Goal: Task Accomplishment & Management: Manage account settings

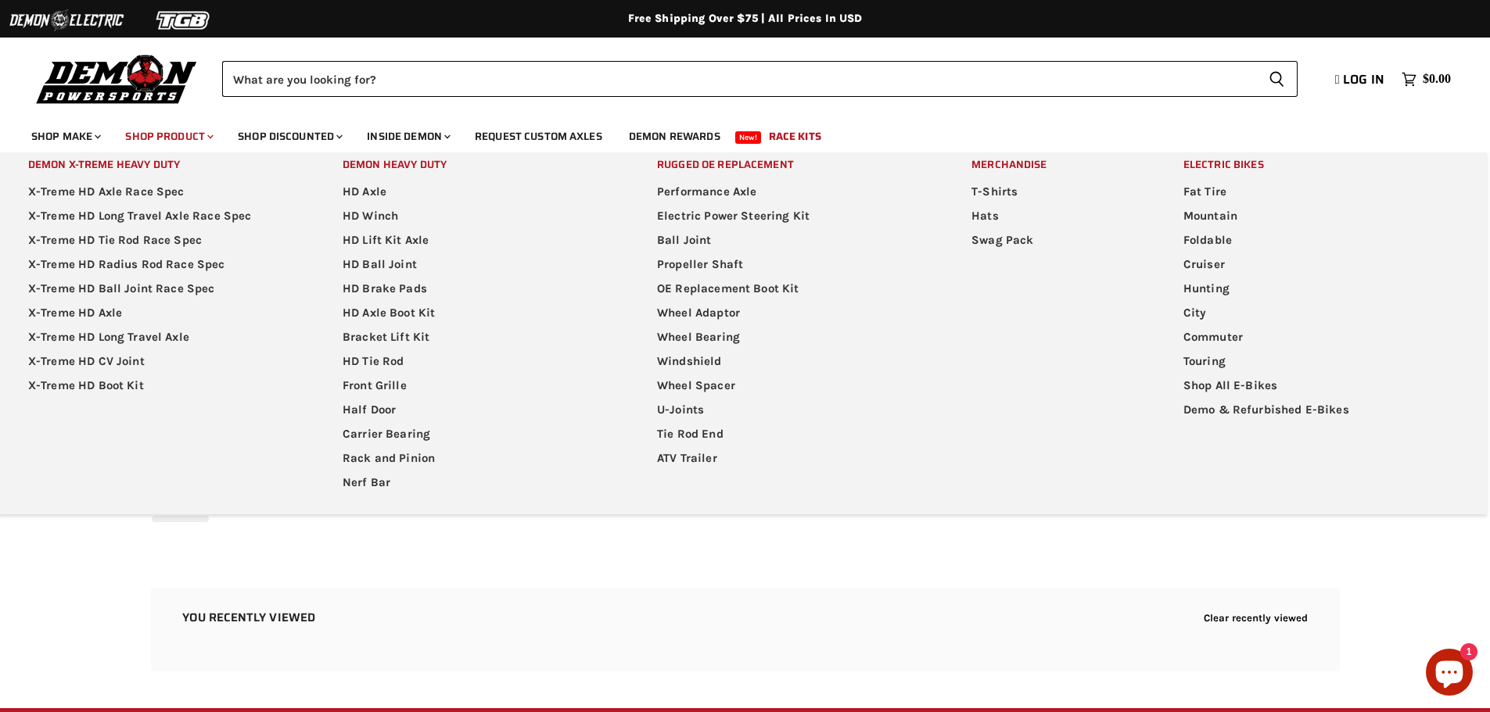
select select "**********"
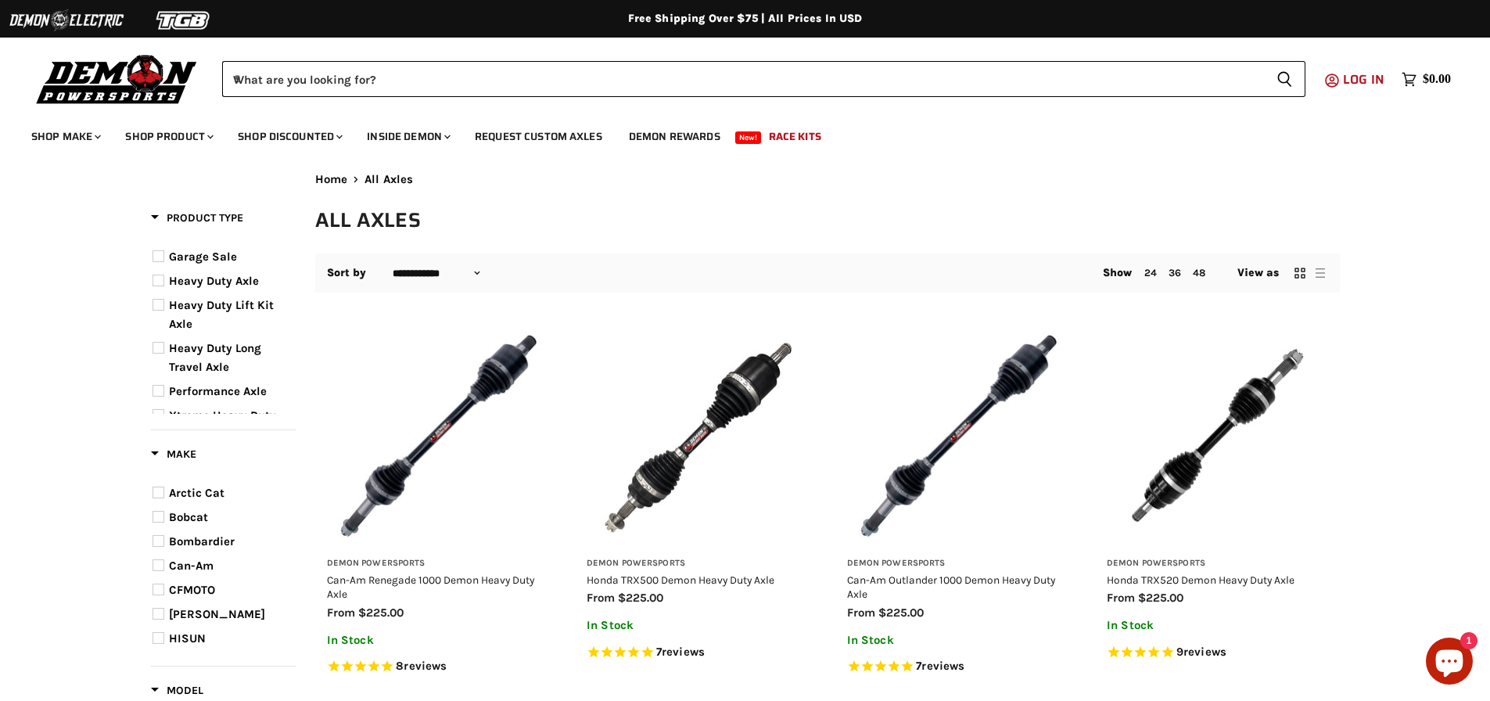
click at [1350, 81] on span "Log in" at bounding box center [1363, 80] width 41 height 20
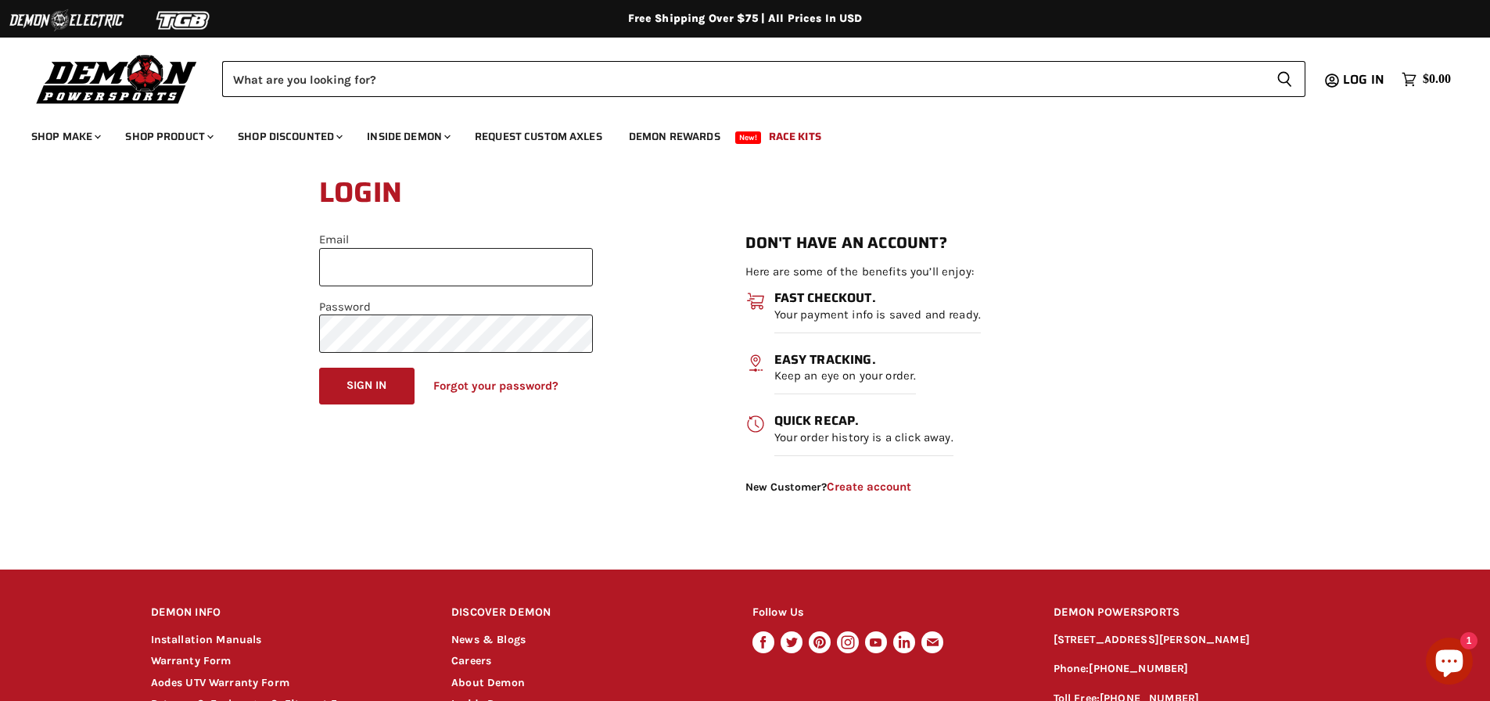
click at [535, 292] on form "Email Password Sign in Forgot your password?" at bounding box center [456, 319] width 274 height 170
click at [540, 276] on input "Email" at bounding box center [456, 267] width 274 height 38
click at [536, 275] on input "Email" at bounding box center [456, 267] width 274 height 38
click at [386, 382] on button "Sign in" at bounding box center [366, 386] width 95 height 37
